Goal: Use online tool/utility: Utilize a website feature to perform a specific function

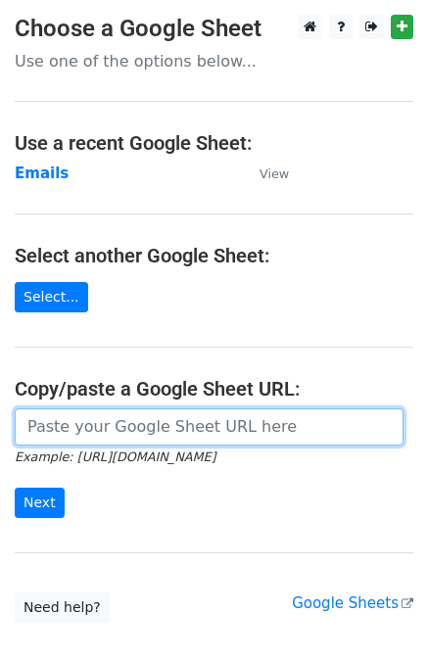
click at [70, 421] on input "url" at bounding box center [209, 426] width 389 height 37
paste input "https://docs.google.com/spreadsheets/d/1gZGshJ6hXiL9iWGTci_HfR7skKCDkt7p-_2Pwut…"
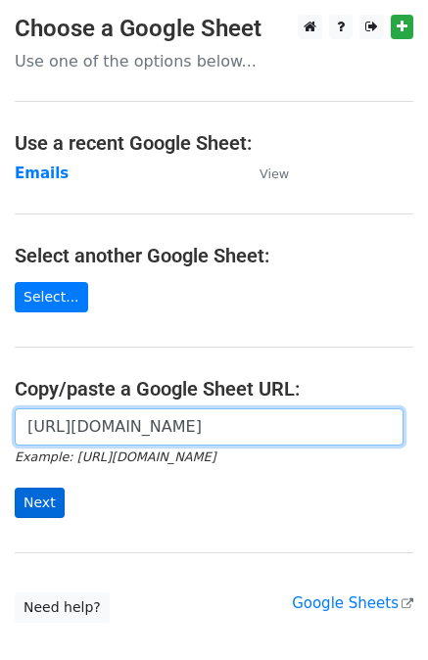
type input "https://docs.google.com/spreadsheets/d/1gZGshJ6hXiL9iWGTci_HfR7skKCDkt7p-_2Pwut…"
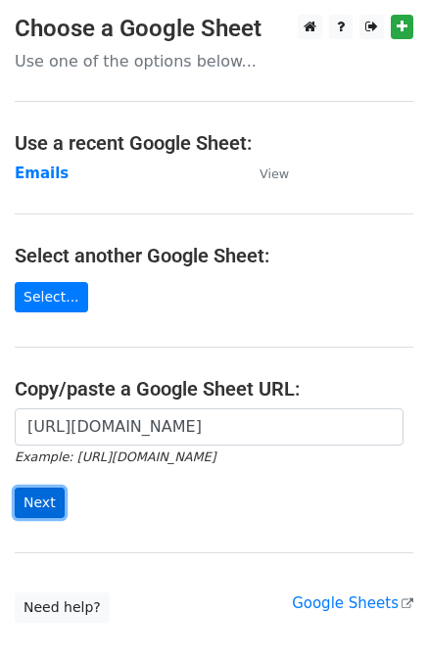
scroll to position [0, 0]
click at [37, 499] on input "Next" at bounding box center [40, 503] width 50 height 30
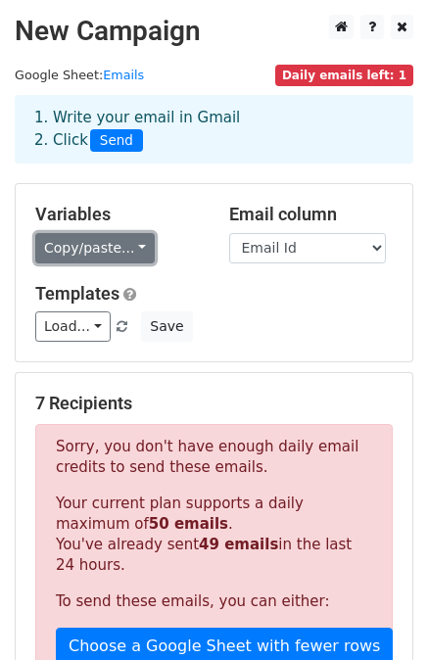
click at [125, 252] on link "Copy/paste..." at bounding box center [94, 248] width 119 height 30
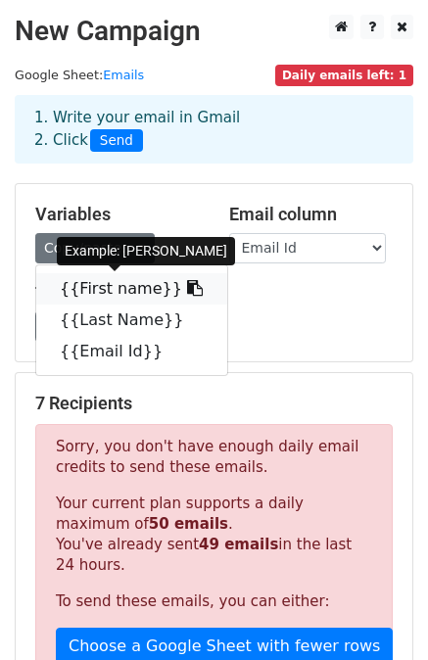
click at [108, 291] on link "{{First name}}" at bounding box center [131, 288] width 191 height 31
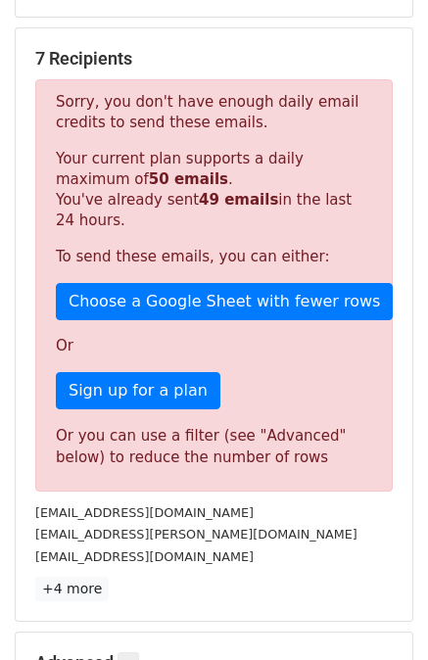
scroll to position [384, 0]
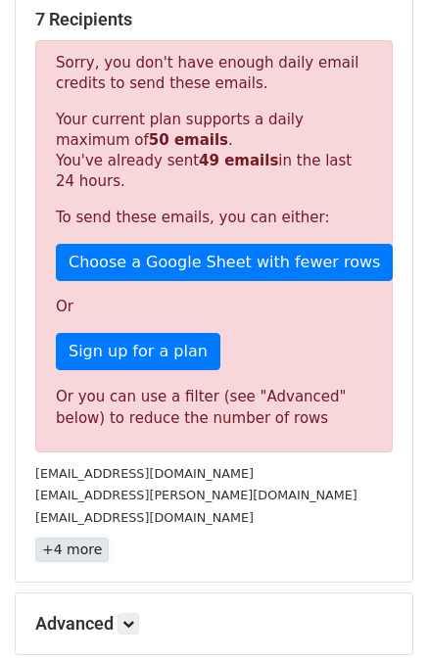
click at [78, 547] on link "+4 more" at bounding box center [71, 550] width 73 height 24
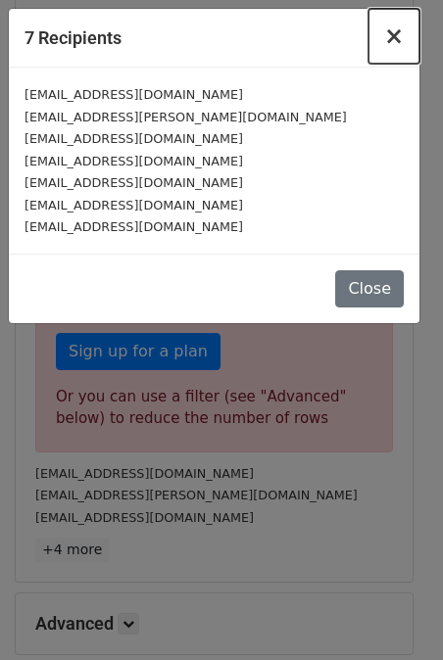
click at [396, 43] on span "×" at bounding box center [394, 36] width 20 height 27
